Goal: Transaction & Acquisition: Purchase product/service

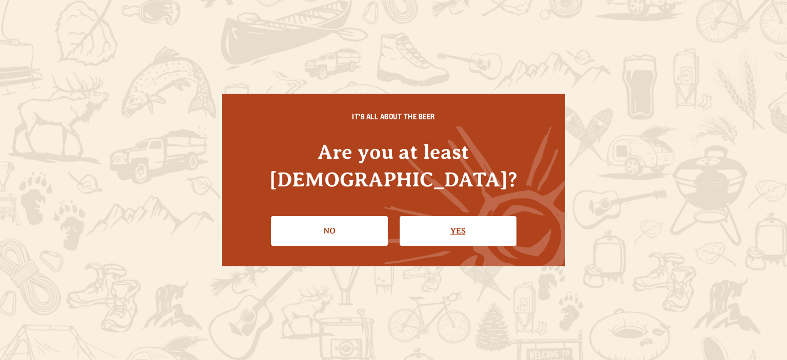
click at [466, 216] on link "Yes" at bounding box center [458, 231] width 117 height 30
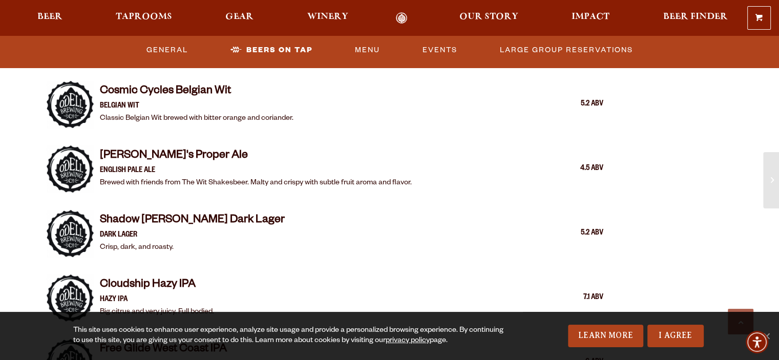
scroll to position [633, 0]
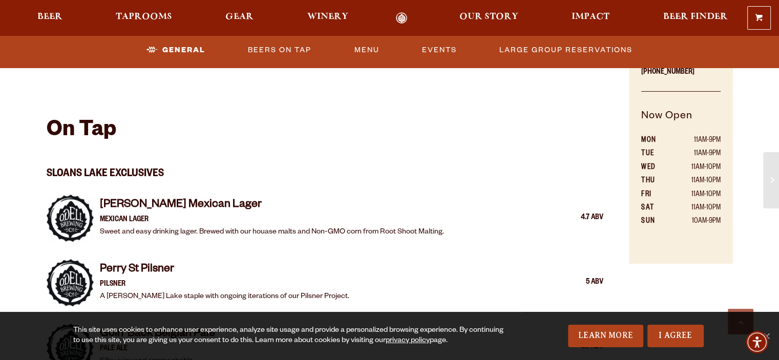
click at [208, 262] on h4 "Perry St Pilsner" at bounding box center [224, 270] width 249 height 16
click at [294, 226] on p "Sweet and easy drinking lager. Brewed with our houase malts and Non-GMO corn fr…" at bounding box center [272, 232] width 344 height 12
click at [569, 212] on div "4.7 ABV" at bounding box center [577, 218] width 51 height 13
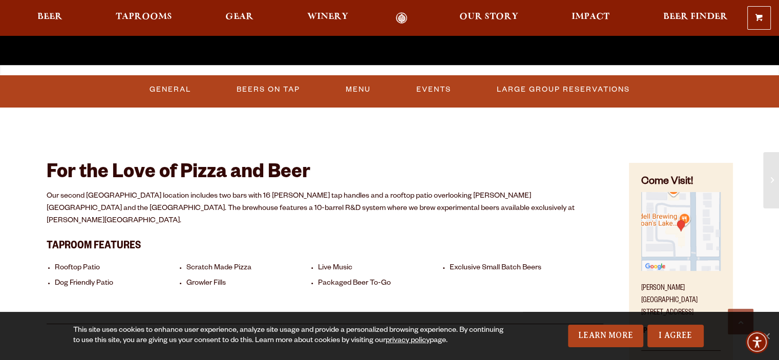
scroll to position [274, 0]
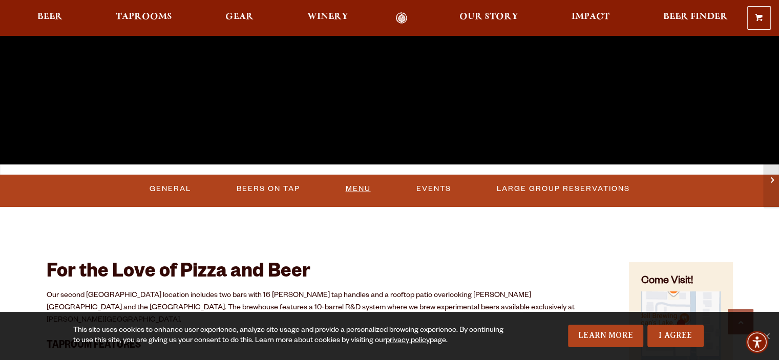
click at [364, 190] on link "Menu" at bounding box center [358, 189] width 33 height 24
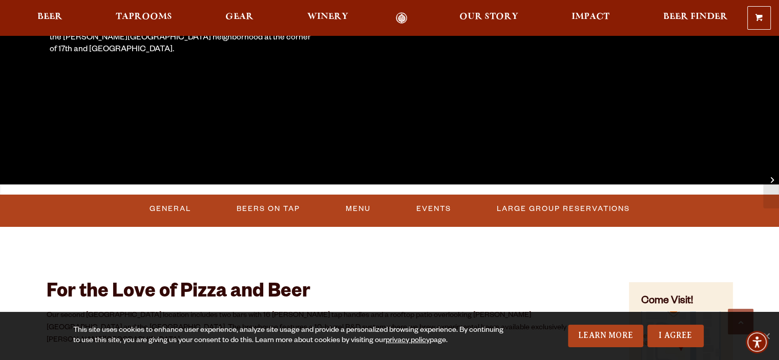
scroll to position [256, 0]
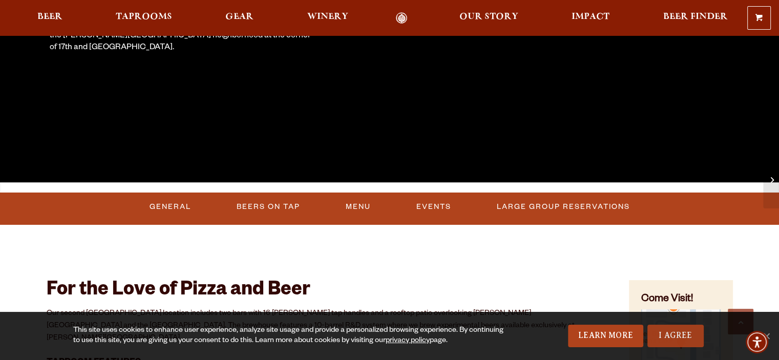
click at [674, 339] on link "I Agree" at bounding box center [675, 336] width 56 height 23
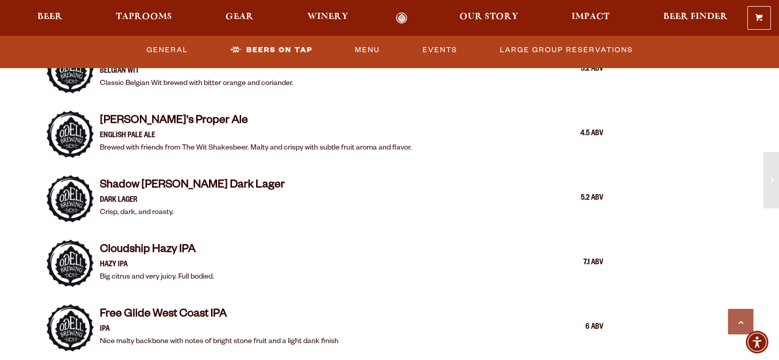
scroll to position [1076, 0]
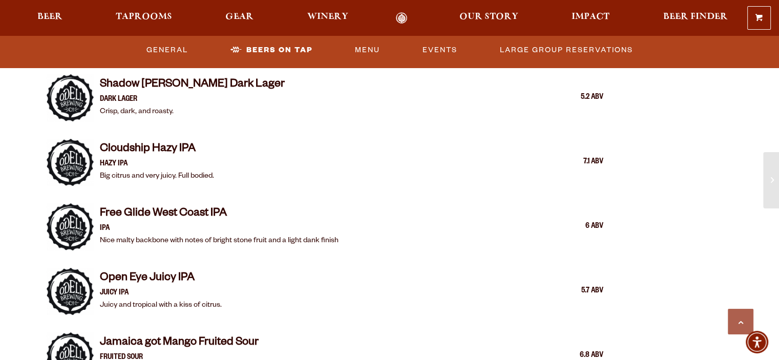
click at [586, 272] on div "Open Eye Juicy IPA Juicy IPA Juicy and tropical with a kiss of citrus. 5.7 ABV" at bounding box center [352, 291] width 504 height 41
drag, startPoint x: 588, startPoint y: 273, endPoint x: 586, endPoint y: 279, distance: 6.3
click at [588, 285] on div "5.7 ABV" at bounding box center [577, 291] width 51 height 13
click at [585, 285] on div "5.7 ABV" at bounding box center [577, 291] width 51 height 13
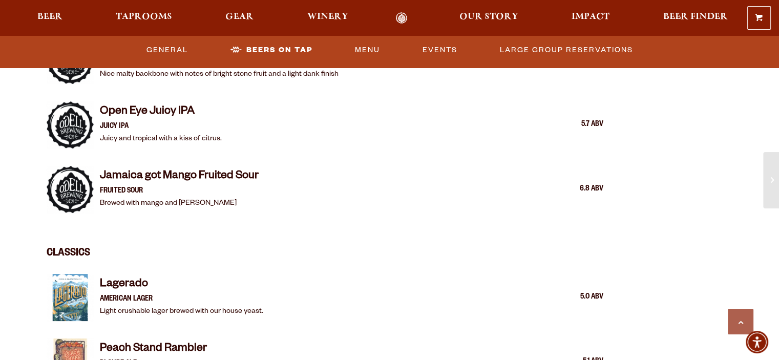
scroll to position [1383, 0]
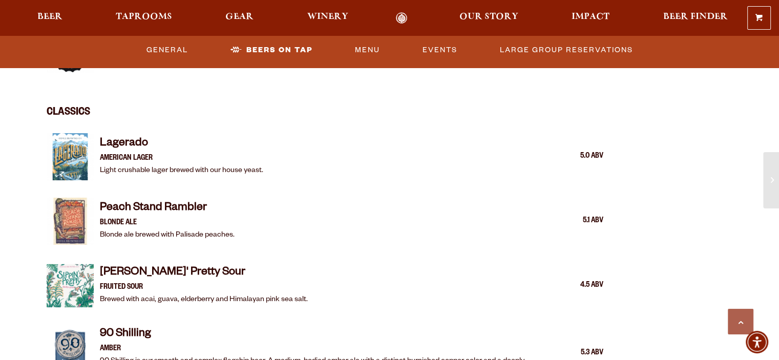
click at [591, 279] on div "4.5 ABV" at bounding box center [577, 285] width 51 height 13
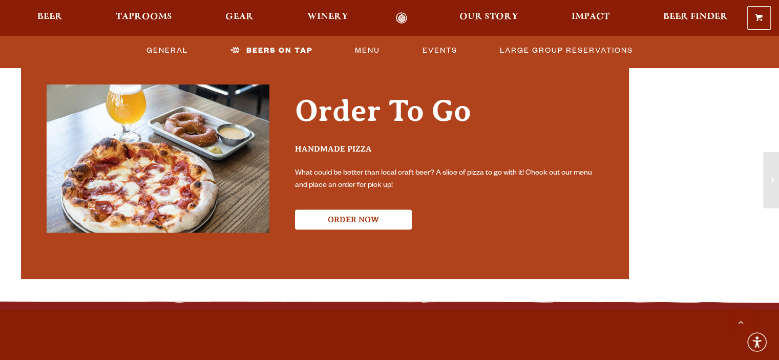
scroll to position [1947, 0]
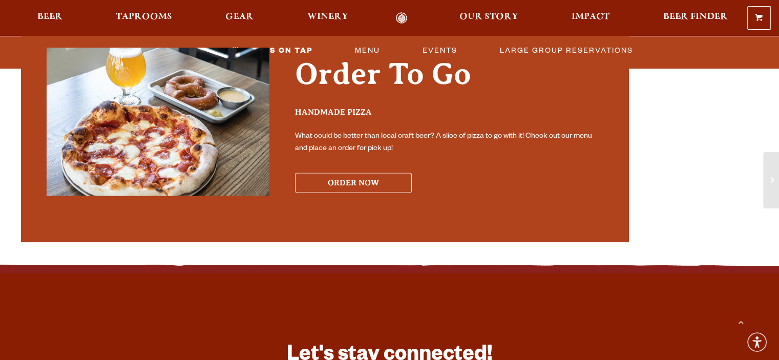
click at [348, 173] on button "ORDER NOW" at bounding box center [353, 183] width 117 height 20
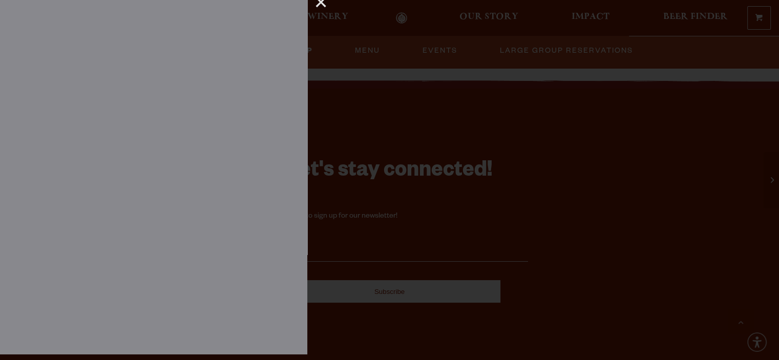
scroll to position [2203, 0]
